Goal: Find specific page/section: Find specific page/section

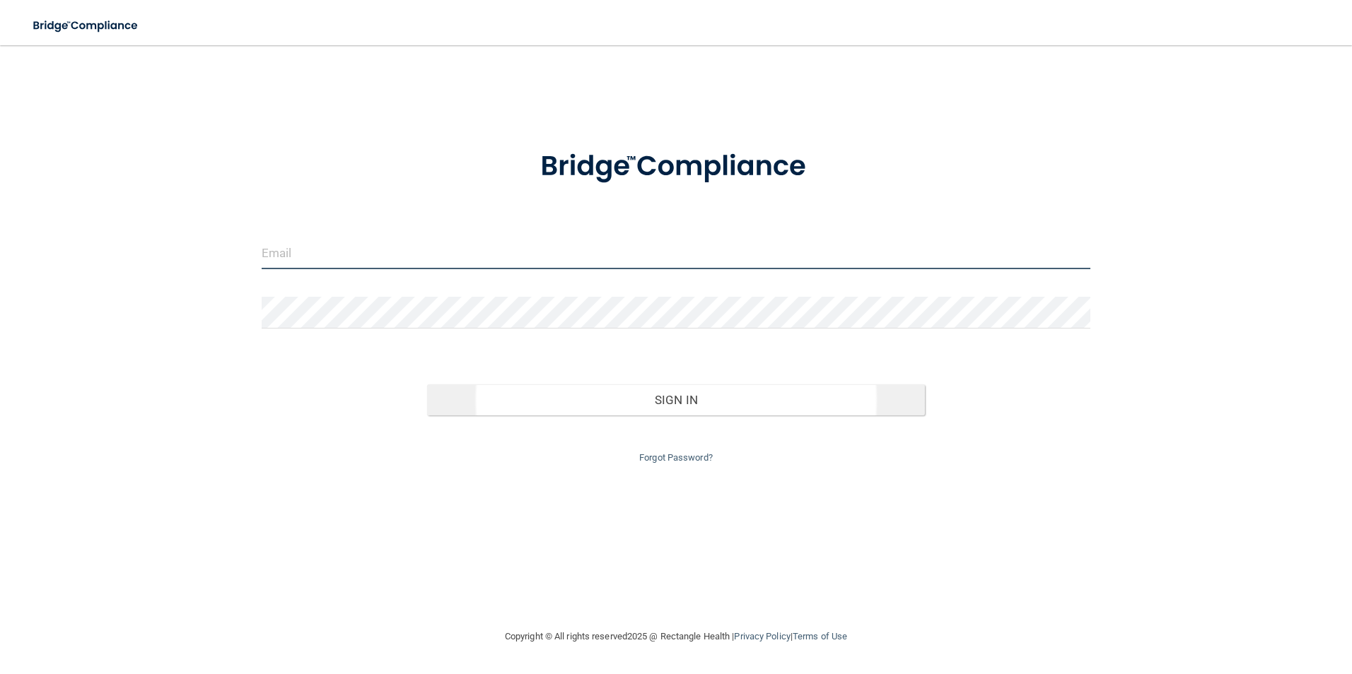
type input "[EMAIL_ADDRESS][DOMAIN_NAME]"
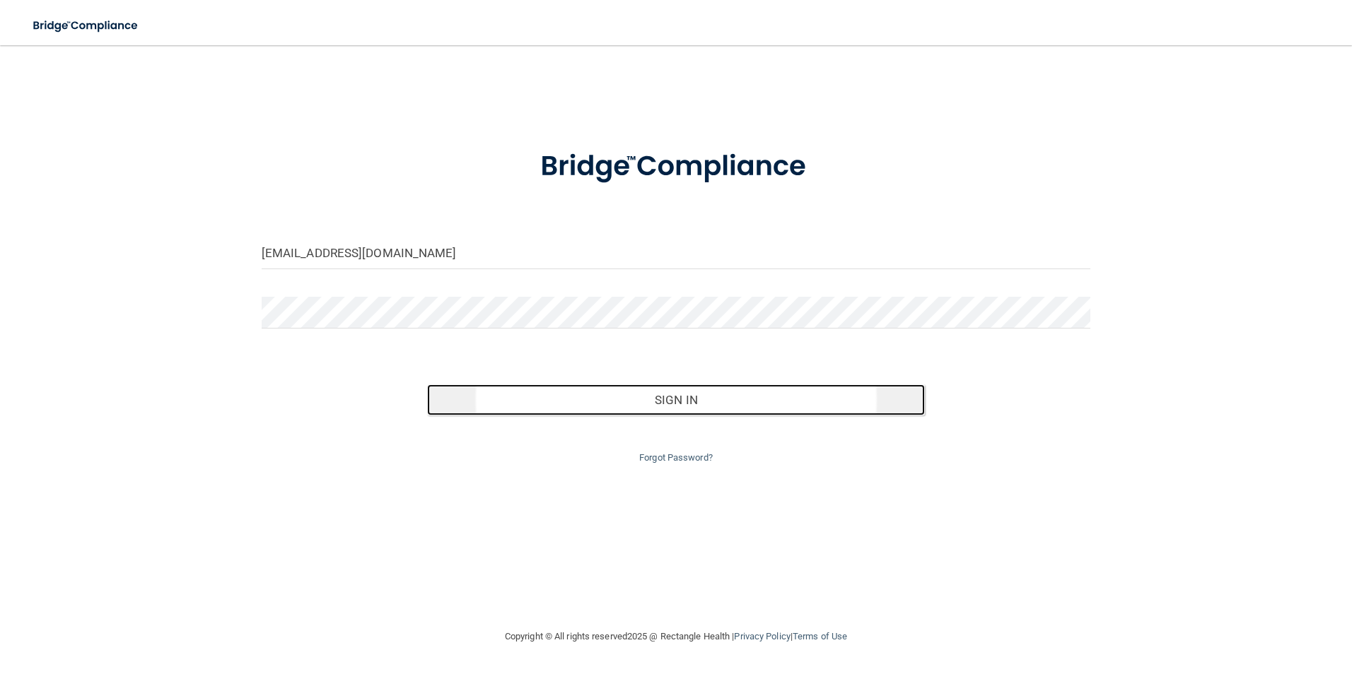
click at [643, 409] on button "Sign In" at bounding box center [676, 400] width 498 height 31
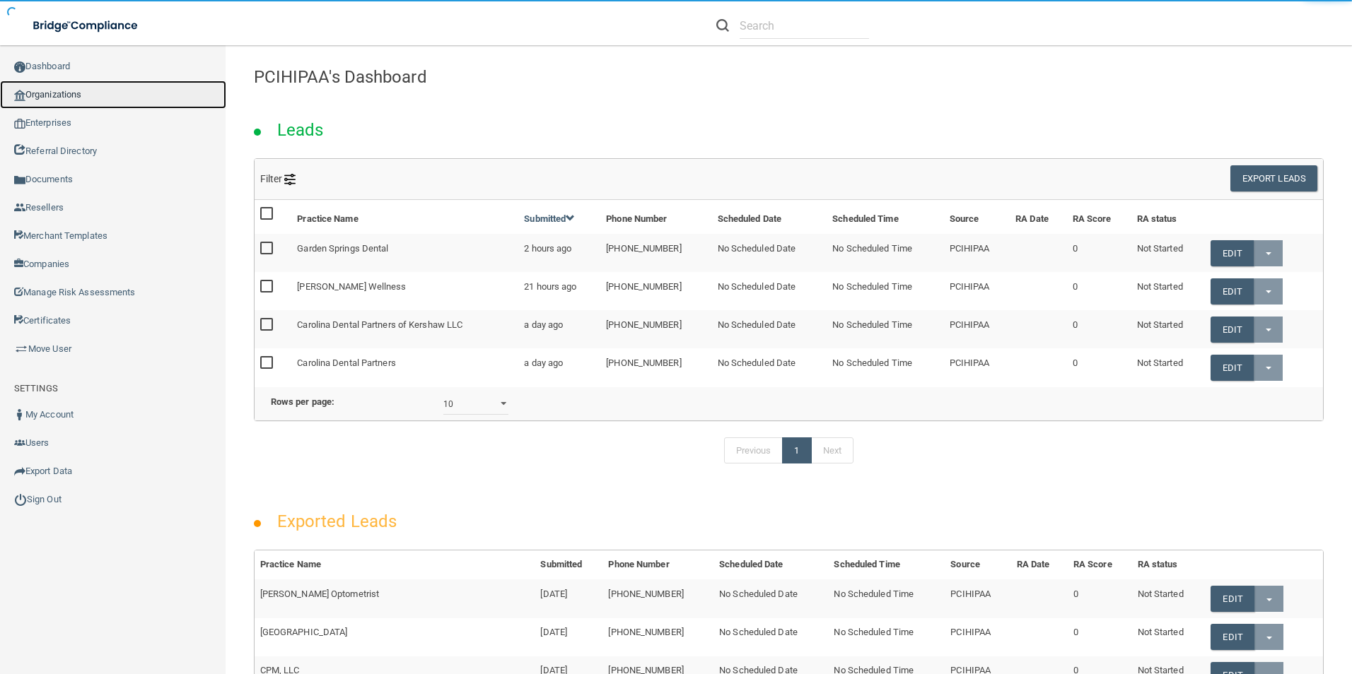
click at [110, 88] on link "Organizations" at bounding box center [113, 95] width 226 height 28
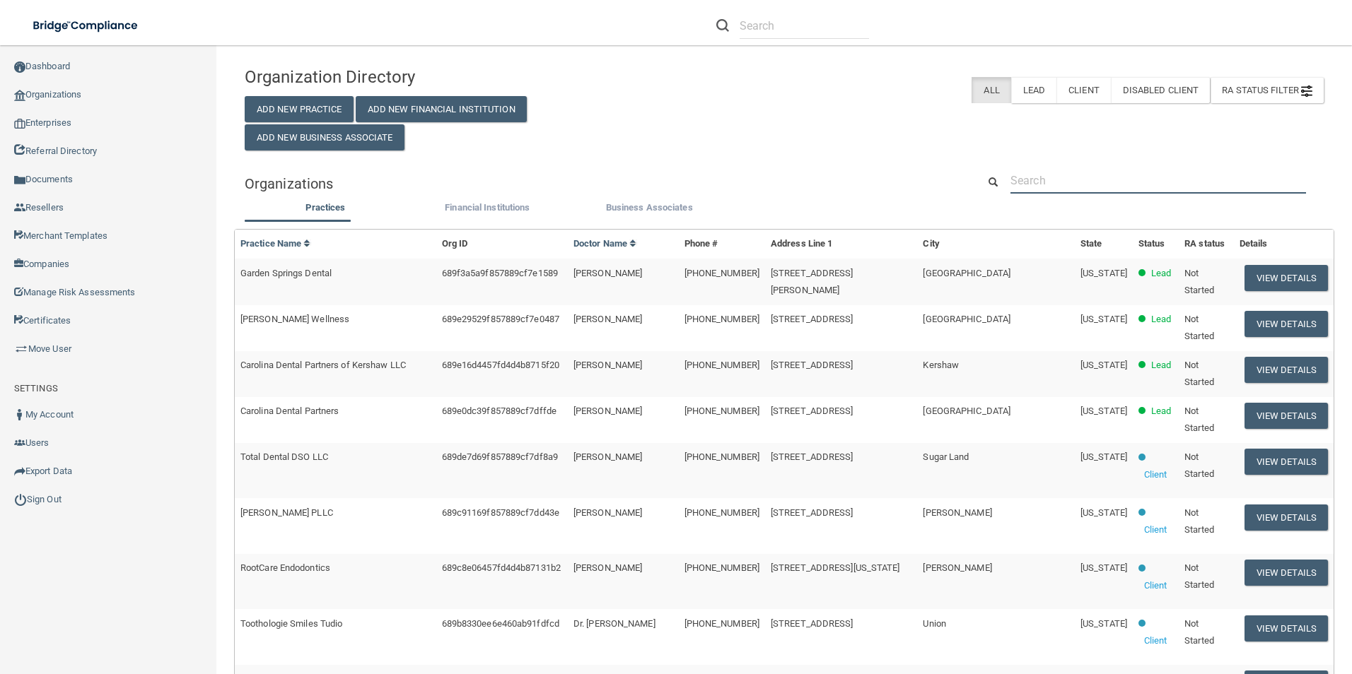
click at [1041, 170] on input "text" at bounding box center [1157, 181] width 295 height 26
paste input "[PERSON_NAME] DDS Inc"
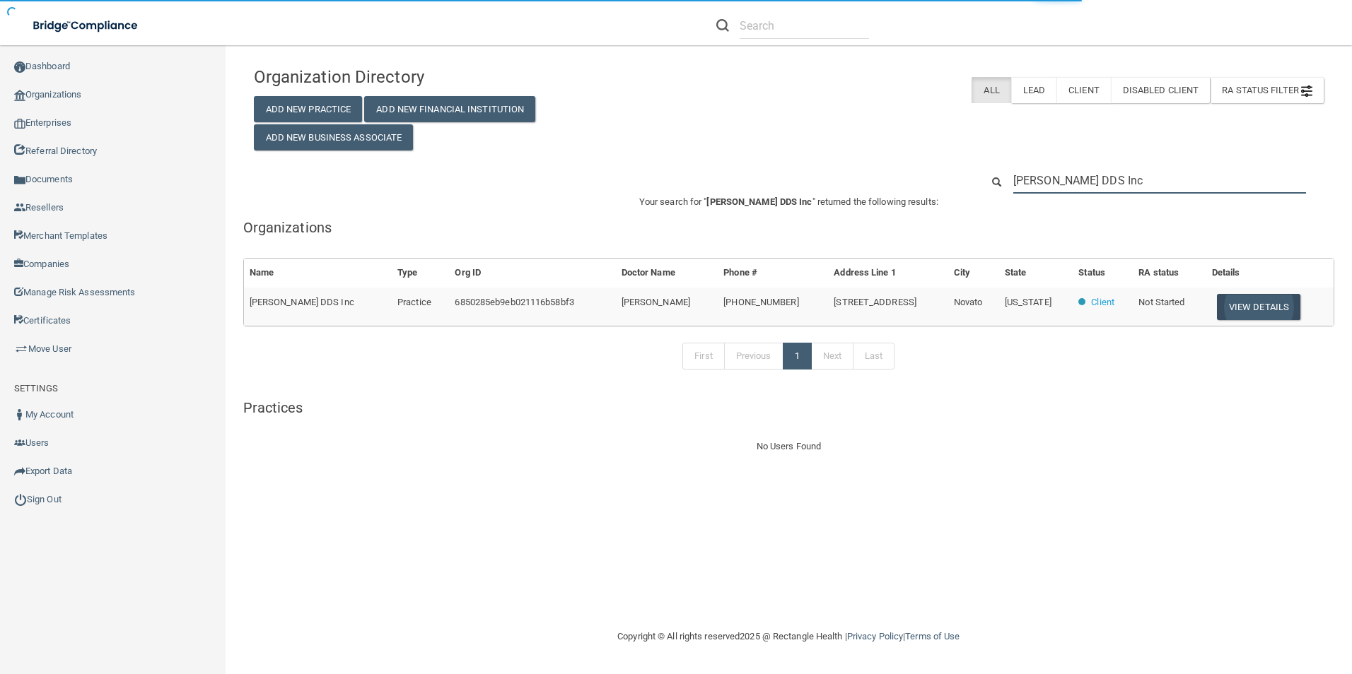
type input "[PERSON_NAME] DDS Inc"
click at [1270, 312] on button "View Details" at bounding box center [1258, 307] width 83 height 26
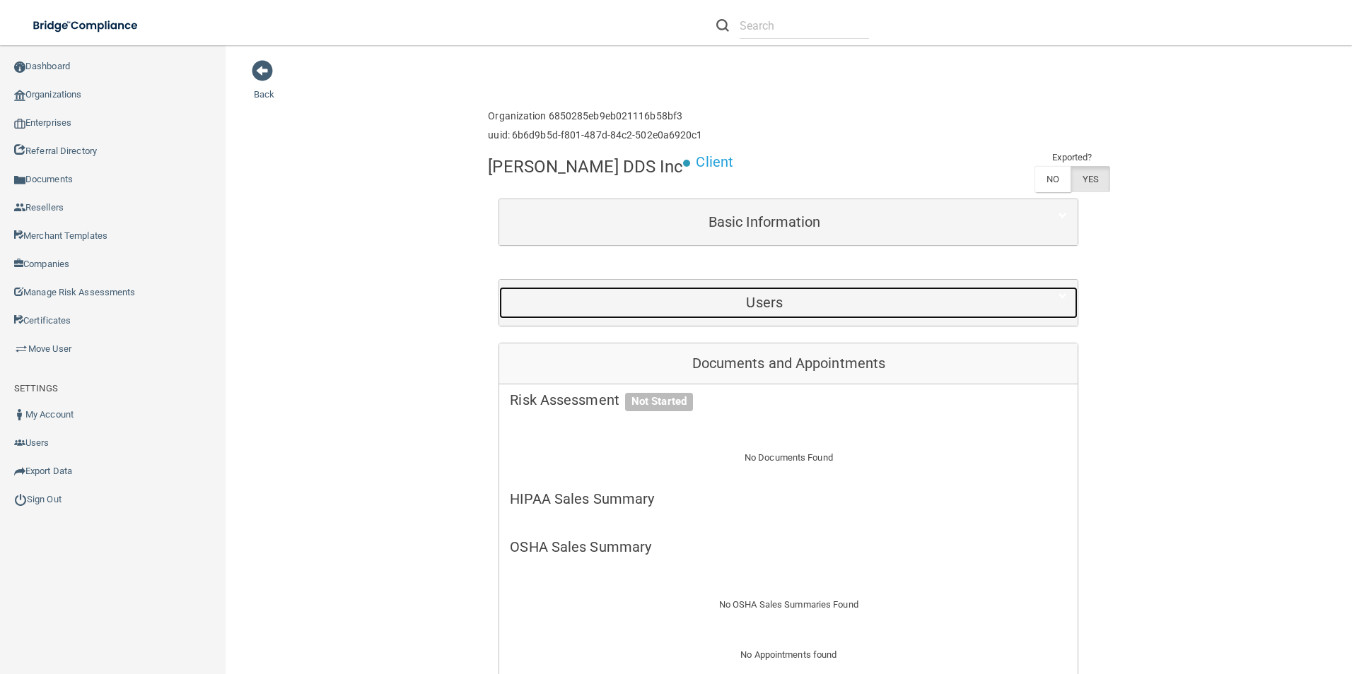
click at [756, 309] on h5 "Users" at bounding box center [764, 303] width 509 height 16
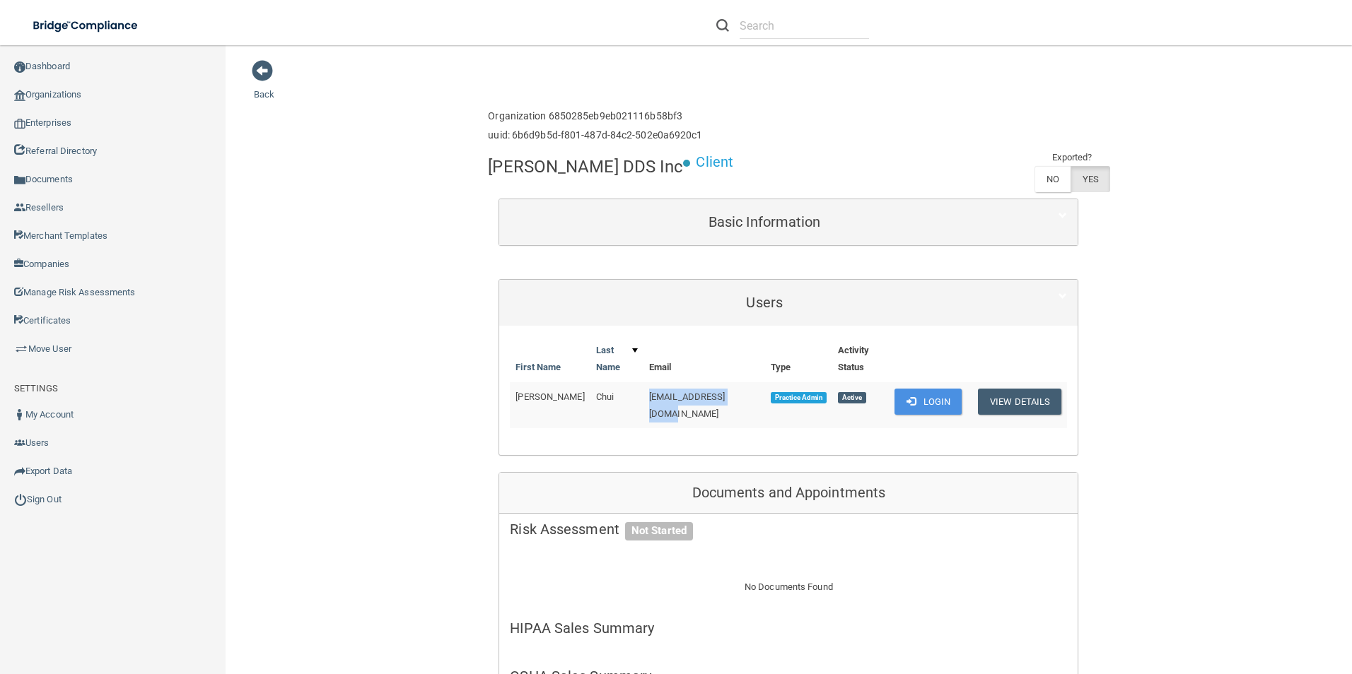
drag, startPoint x: 727, startPoint y: 382, endPoint x: 634, endPoint y: 365, distance: 94.0
click at [643, 382] on td "[EMAIL_ADDRESS][DOMAIN_NAME]" at bounding box center [704, 405] width 122 height 46
copy span "[EMAIL_ADDRESS][DOMAIN_NAME]"
drag, startPoint x: 592, startPoint y: 377, endPoint x: 512, endPoint y: 387, distance: 81.2
click at [512, 387] on tr "[PERSON_NAME] [EMAIL_ADDRESS][DOMAIN_NAME] Practice Admin Active Login View Det…" at bounding box center [788, 405] width 557 height 46
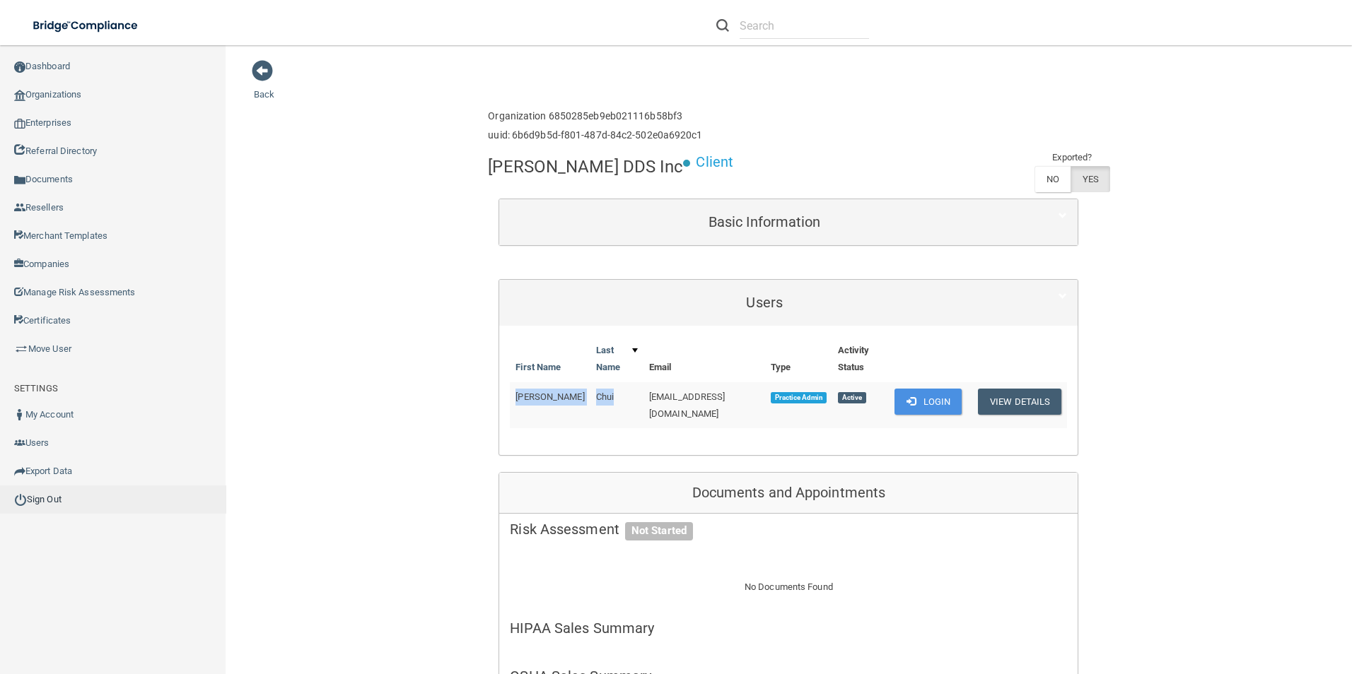
copy tr "[PERSON_NAME]"
drag, startPoint x: 634, startPoint y: 378, endPoint x: 728, endPoint y: 379, distance: 94.0
click at [728, 382] on td "[EMAIL_ADDRESS][DOMAIN_NAME]" at bounding box center [704, 405] width 122 height 46
copy span "[EMAIL_ADDRESS][DOMAIN_NAME]"
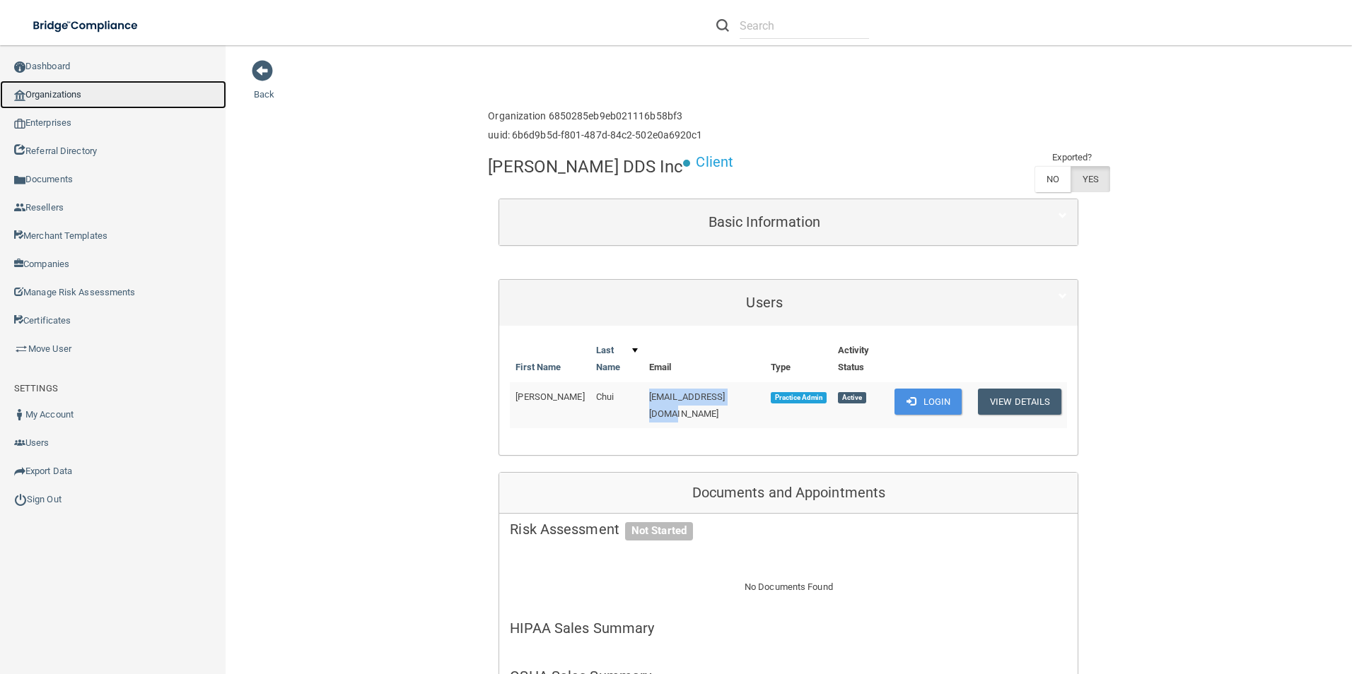
click at [61, 98] on link "Organizations" at bounding box center [113, 95] width 226 height 28
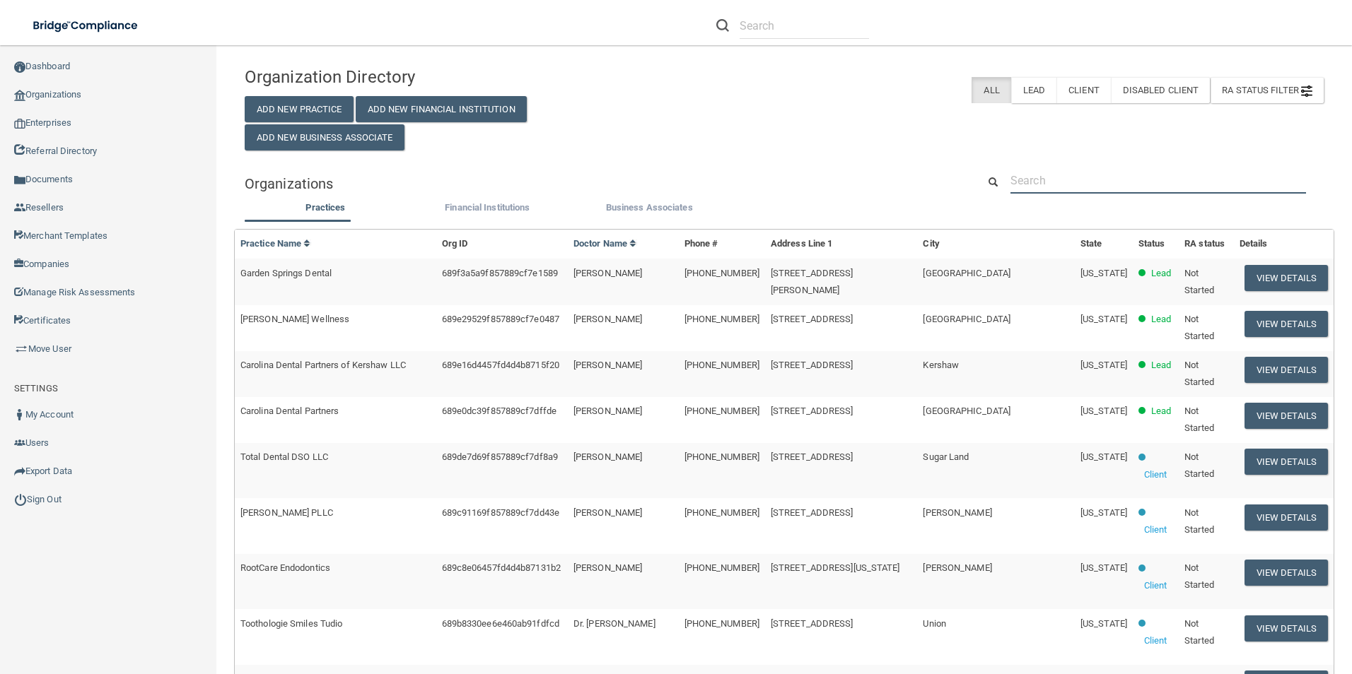
click at [1073, 169] on input "text" at bounding box center [1157, 181] width 295 height 26
paste input "Amadez Dental Family and Cosmetic Dentistry"
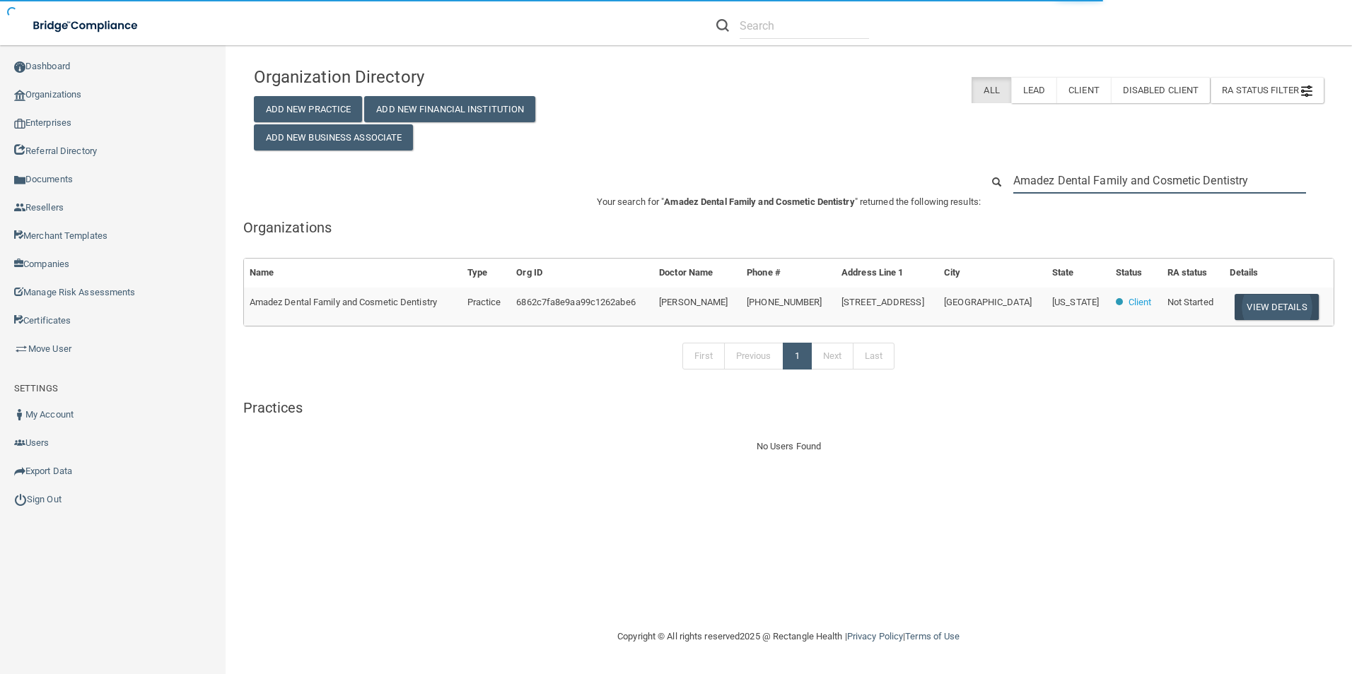
type input "Amadez Dental Family and Cosmetic Dentistry"
click at [1255, 306] on button "View Details" at bounding box center [1275, 307] width 83 height 26
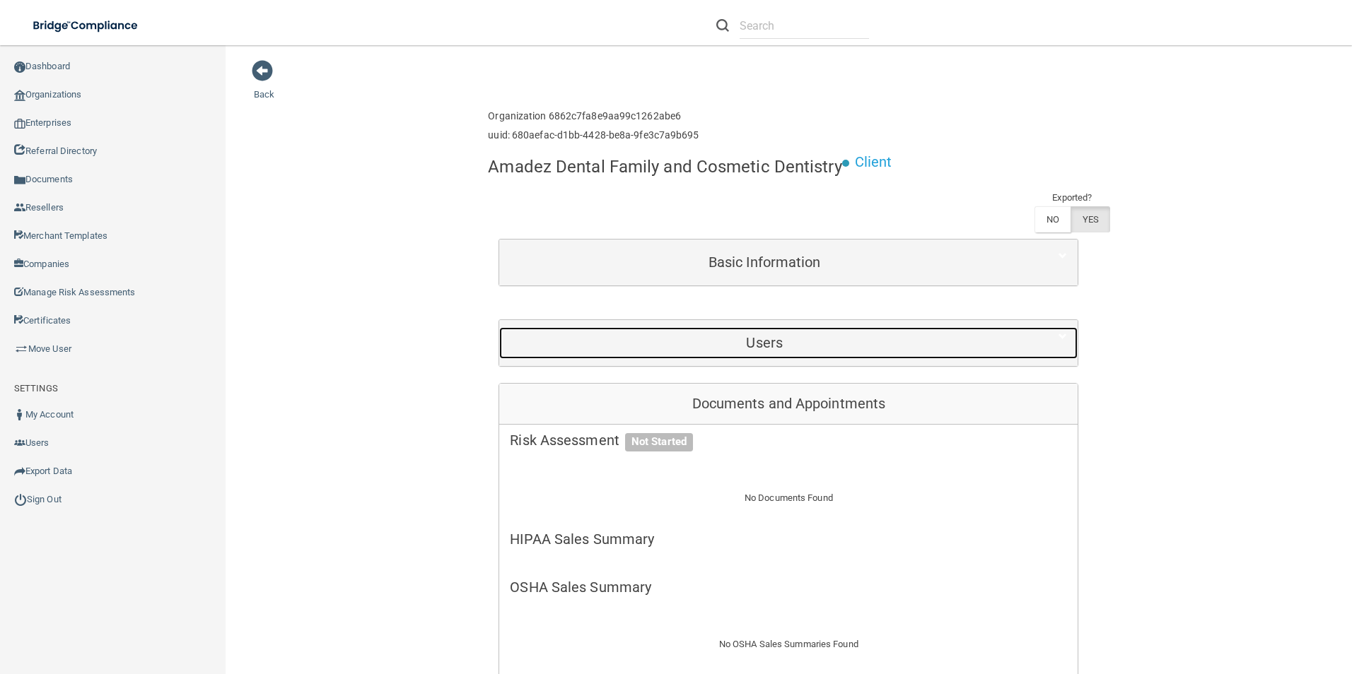
click at [761, 343] on h5 "Users" at bounding box center [764, 343] width 509 height 16
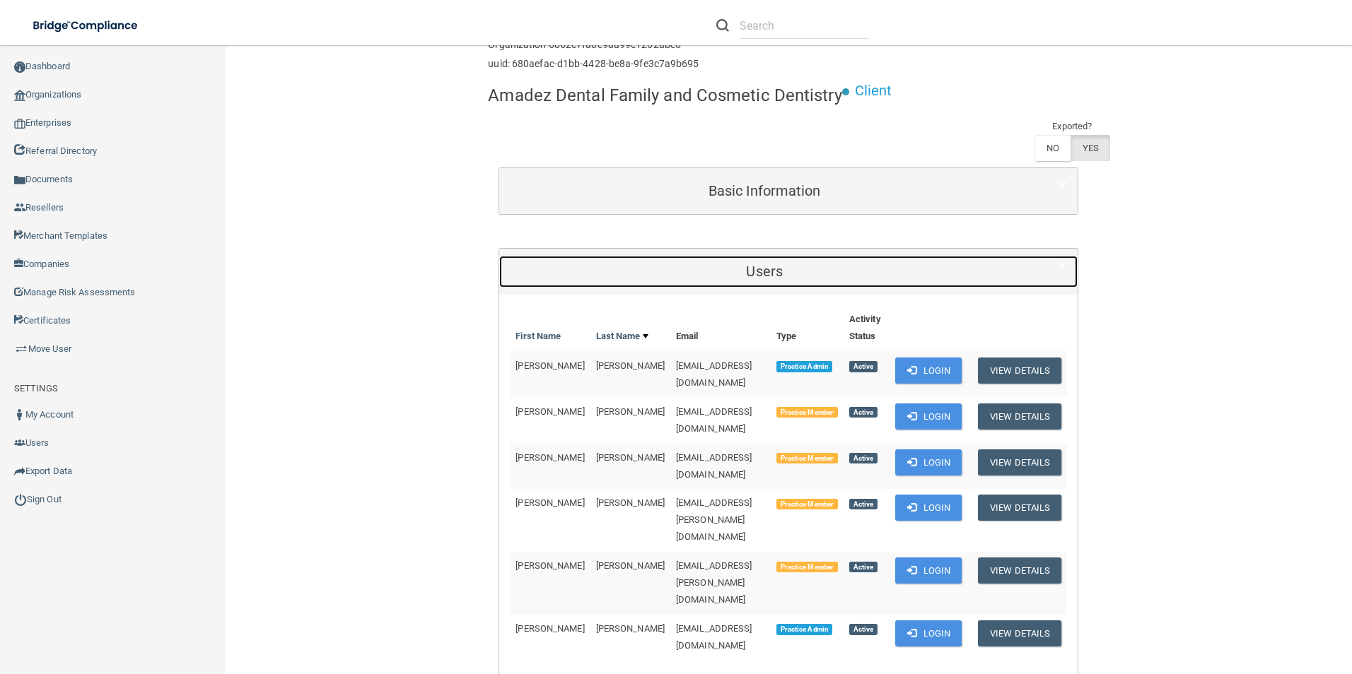
scroll to position [141, 0]
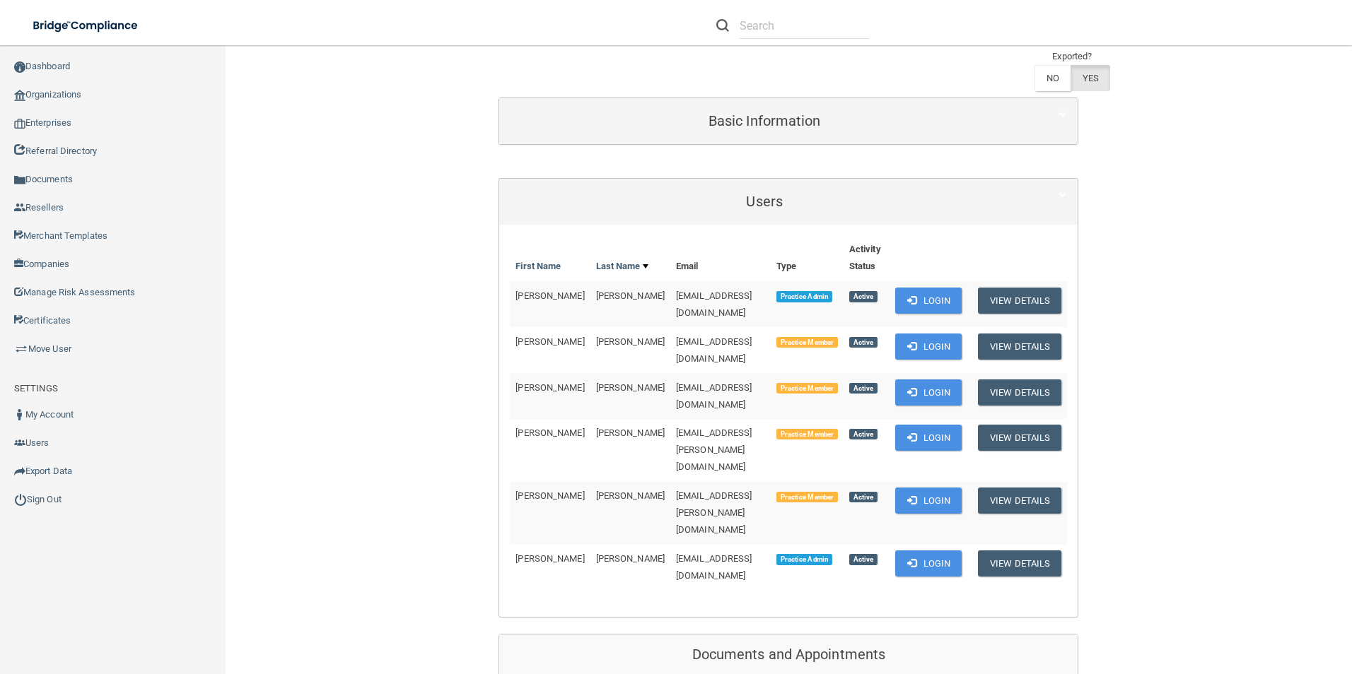
click at [510, 545] on td "[PERSON_NAME]" at bounding box center [550, 567] width 80 height 45
drag, startPoint x: 508, startPoint y: 489, endPoint x: 592, endPoint y: 487, distance: 84.1
click at [592, 545] on tr "[PERSON_NAME] [EMAIL_ADDRESS][DOMAIN_NAME] Practice Admin Active Login View Det…" at bounding box center [788, 567] width 557 height 45
copy tr "[PERSON_NAME]"
drag, startPoint x: 744, startPoint y: 486, endPoint x: 612, endPoint y: 488, distance: 131.5
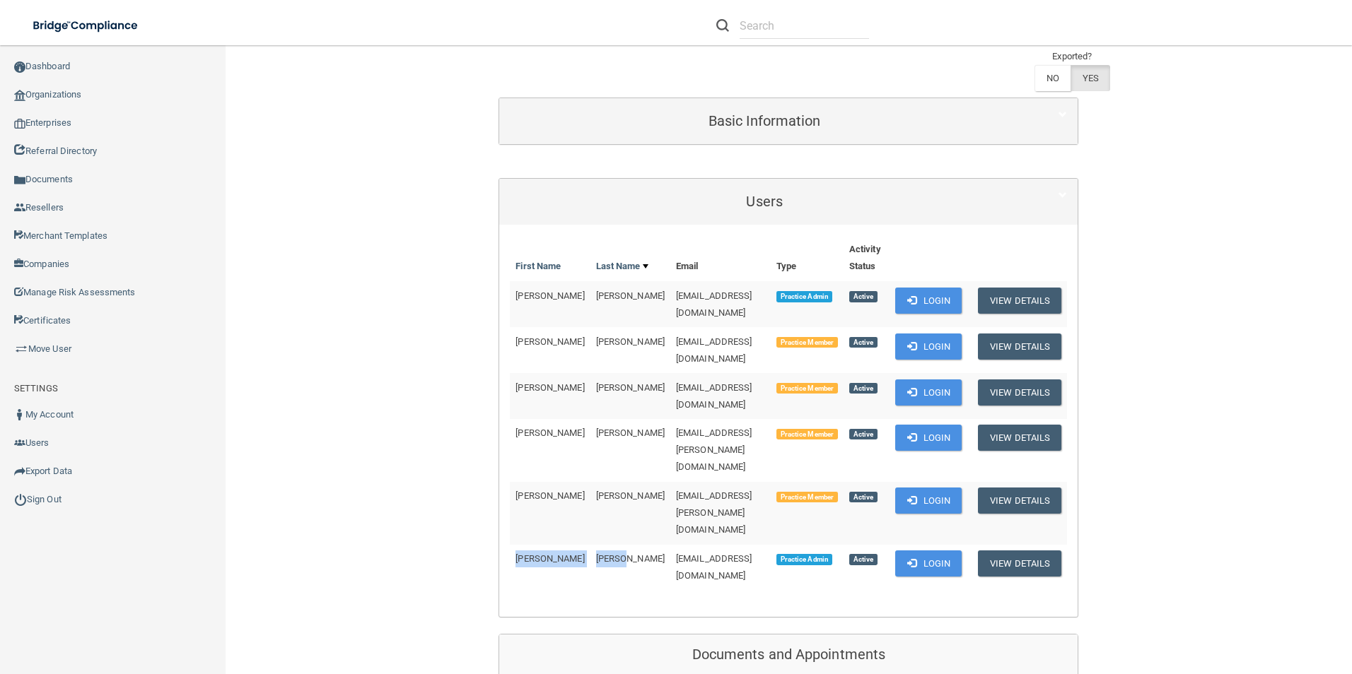
click at [670, 545] on td "[EMAIL_ADDRESS][DOMAIN_NAME]" at bounding box center [720, 567] width 100 height 45
copy span "[EMAIL_ADDRESS][DOMAIN_NAME]"
